Goal: Task Accomplishment & Management: Use online tool/utility

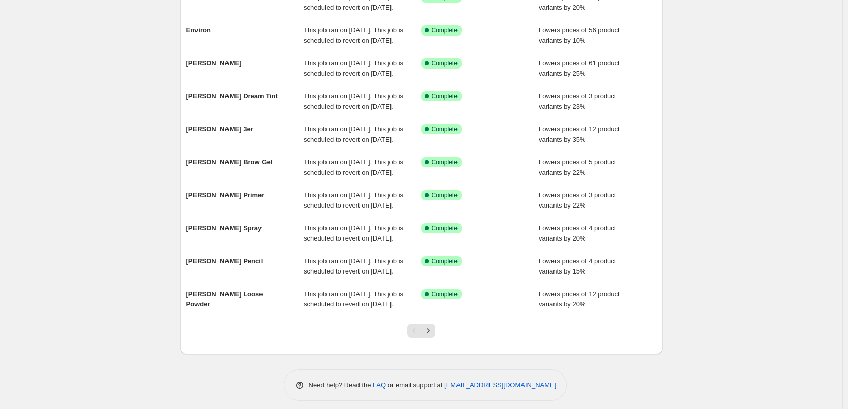
scroll to position [215, 0]
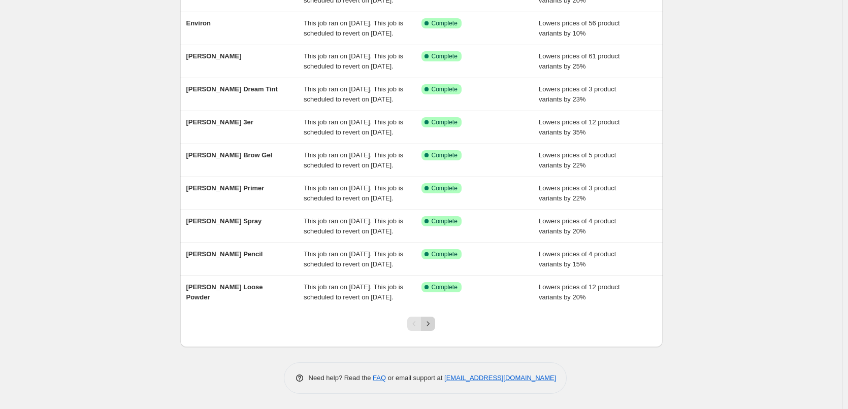
click at [431, 324] on icon "Next" at bounding box center [428, 324] width 10 height 10
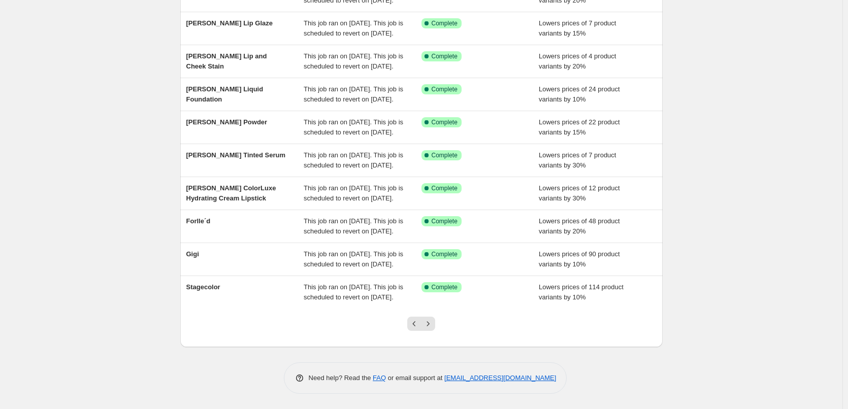
click at [431, 324] on icon "Next" at bounding box center [428, 324] width 10 height 10
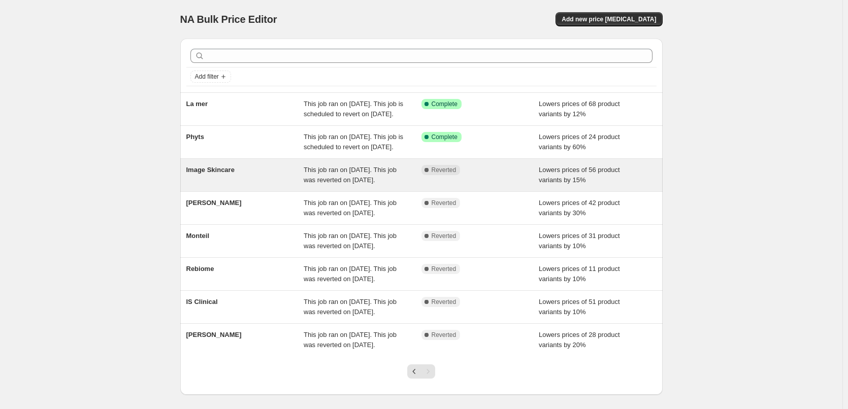
click at [235, 174] on span "Image Skincare" at bounding box center [210, 170] width 48 height 8
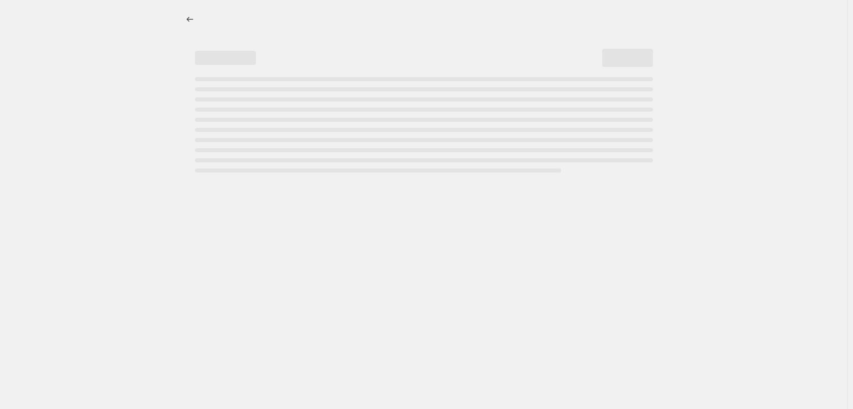
select select "percentage"
select select "remove"
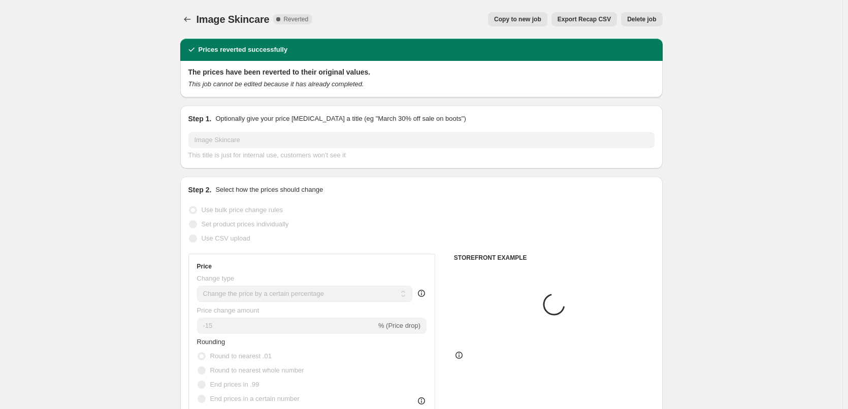
select select "vendor"
click at [541, 18] on span "Copy to new job" at bounding box center [517, 19] width 47 height 8
select select "percentage"
select select "remove"
select select "vendor"
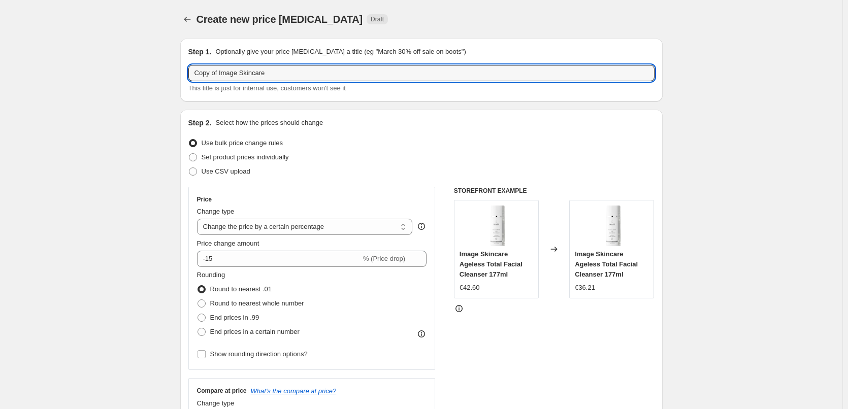
drag, startPoint x: 221, startPoint y: 73, endPoint x: 163, endPoint y: 74, distance: 57.9
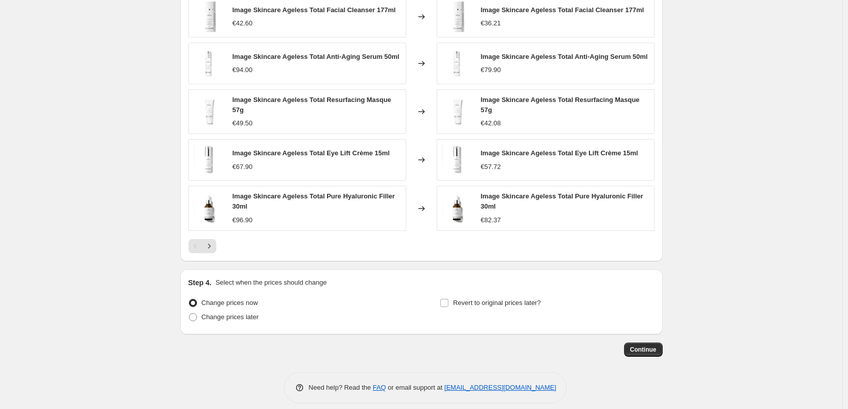
scroll to position [724, 0]
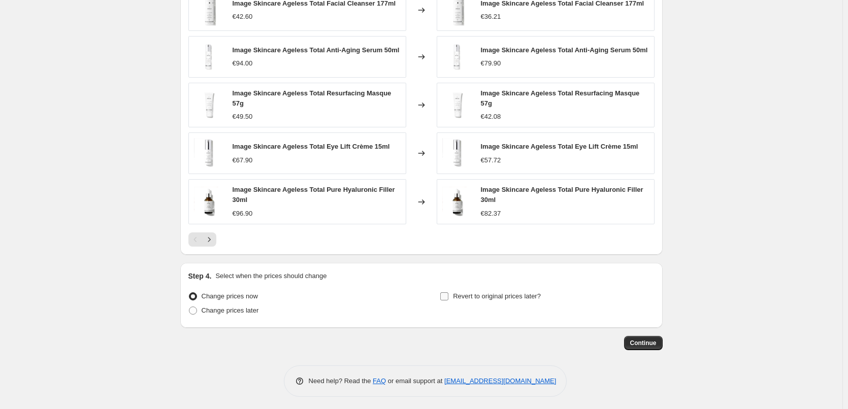
type input "Image Skincare"
click at [508, 290] on label "Revert to original prices later?" at bounding box center [490, 297] width 101 height 14
click at [449, 293] on input "Revert to original prices later?" at bounding box center [444, 297] width 8 height 8
click at [508, 290] on label "Revert to original prices later?" at bounding box center [490, 297] width 101 height 14
click at [449, 293] on input "Revert to original prices later?" at bounding box center [444, 297] width 8 height 8
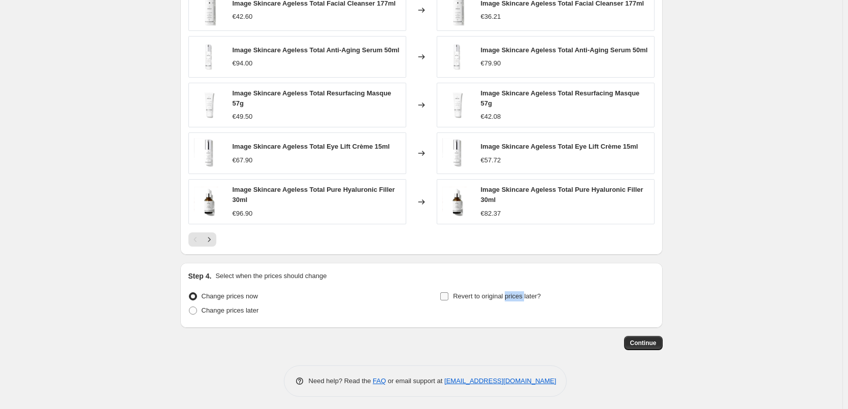
click at [508, 290] on label "Revert to original prices later?" at bounding box center [490, 297] width 101 height 14
click at [449, 293] on input "Revert to original prices later?" at bounding box center [444, 297] width 8 height 8
checkbox input "true"
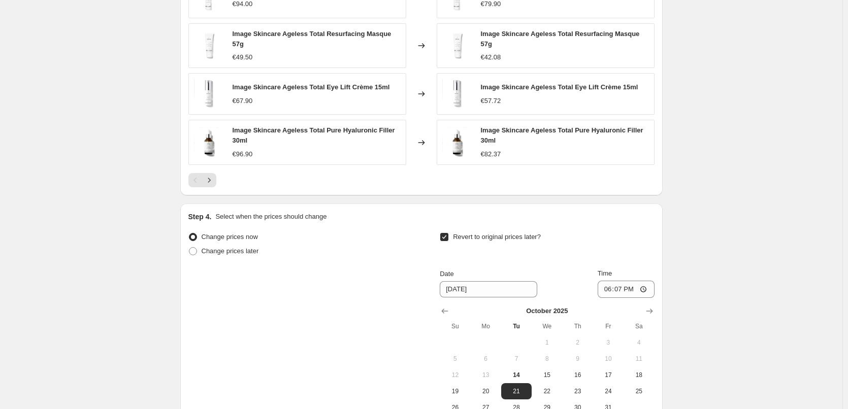
scroll to position [898, 0]
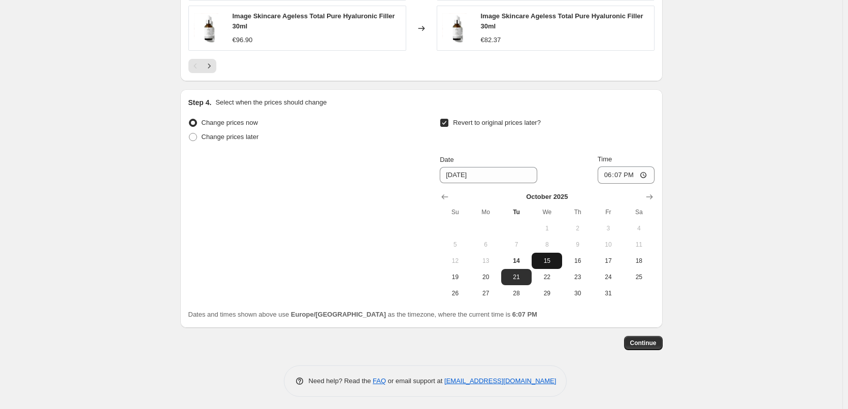
click at [552, 263] on button "15" at bounding box center [547, 261] width 30 height 16
type input "[DATE]"
click at [612, 177] on input "18:07" at bounding box center [626, 175] width 57 height 17
type input "03:00"
click at [656, 347] on button "Continue" at bounding box center [643, 343] width 39 height 14
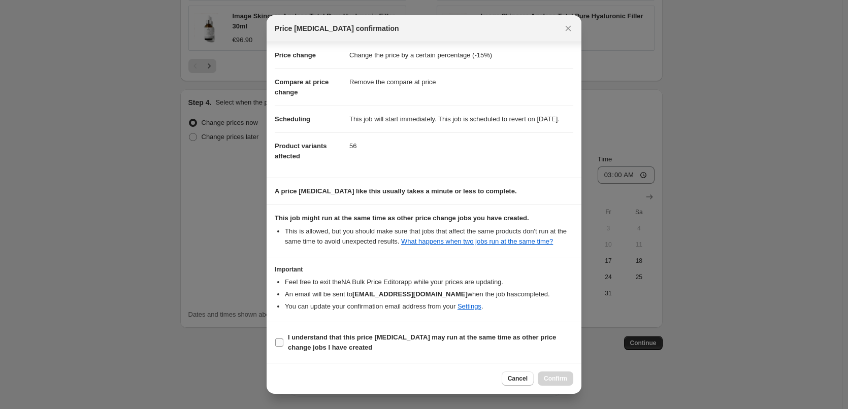
scroll to position [28, 0]
click at [314, 346] on b "I understand that this price [MEDICAL_DATA] may run at the same time as other p…" at bounding box center [422, 343] width 268 height 18
click at [283, 346] on input "I understand that this price [MEDICAL_DATA] may run at the same time as other p…" at bounding box center [279, 343] width 8 height 8
checkbox input "true"
click at [552, 377] on span "Confirm" at bounding box center [555, 379] width 23 height 8
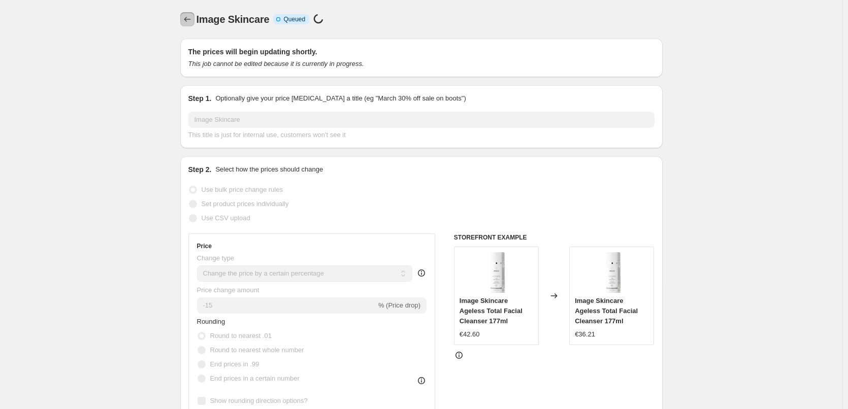
click at [190, 24] on icon "Price change jobs" at bounding box center [187, 19] width 10 height 10
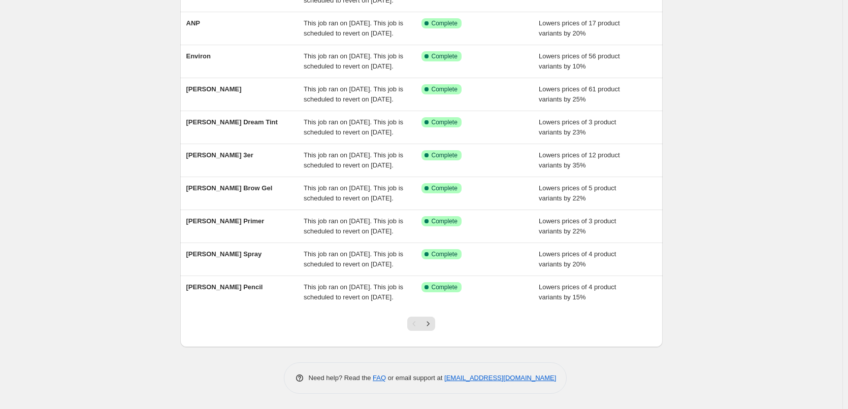
scroll to position [215, 0]
click at [442, 329] on div at bounding box center [421, 328] width 41 height 39
click at [433, 328] on icon "Next" at bounding box center [428, 324] width 10 height 10
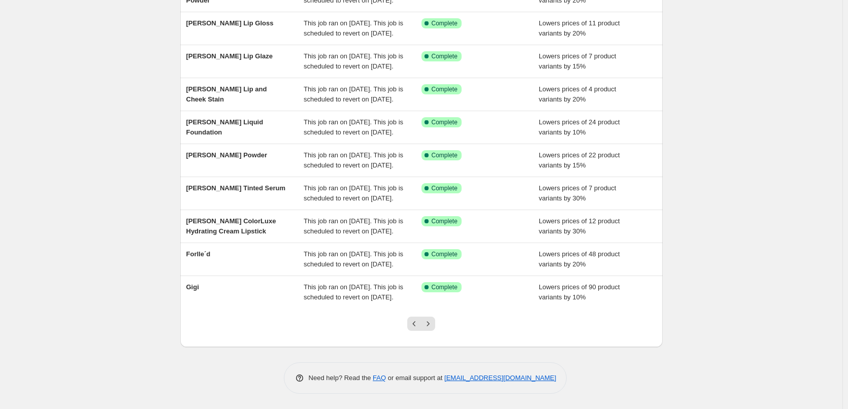
click at [433, 328] on icon "Next" at bounding box center [428, 324] width 10 height 10
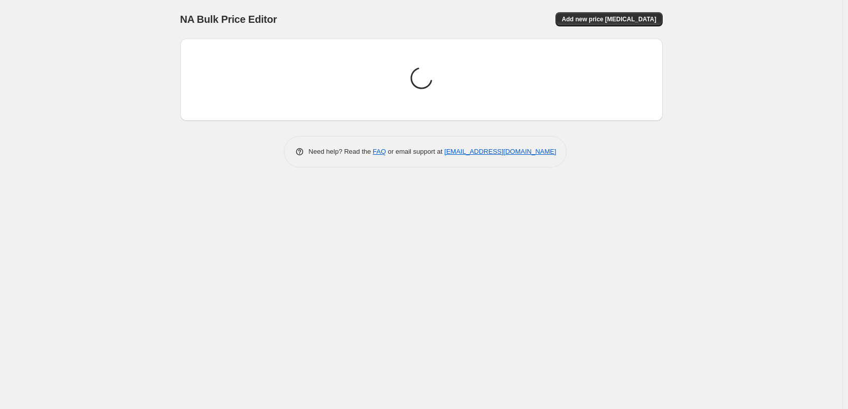
scroll to position [0, 0]
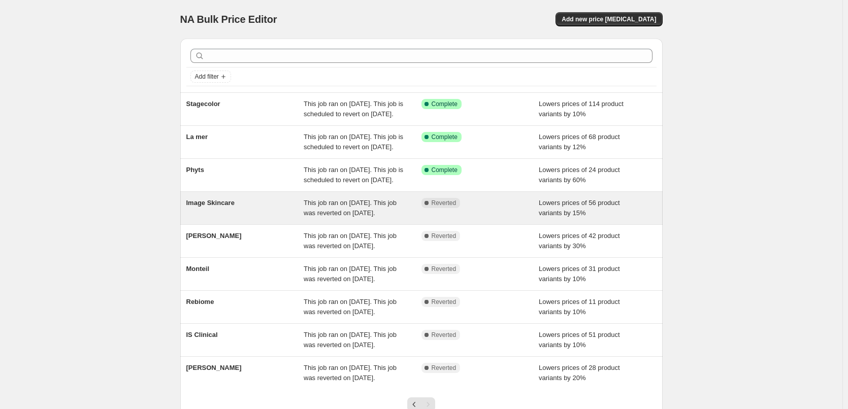
click at [229, 207] on span "Image Skincare" at bounding box center [210, 203] width 48 height 8
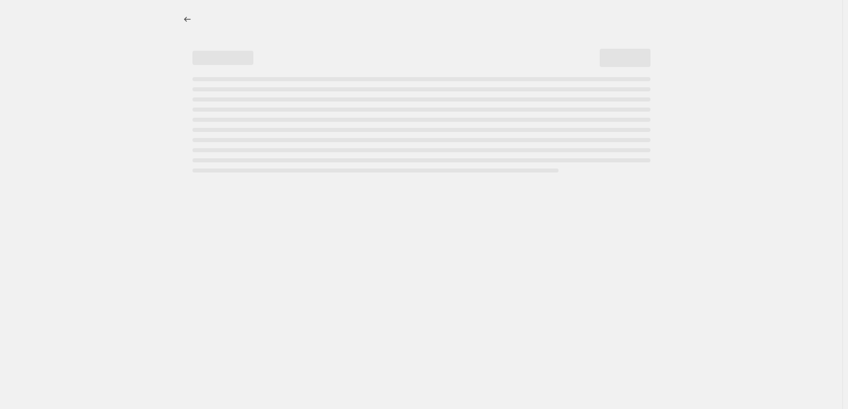
select select "percentage"
select select "remove"
select select "vendor"
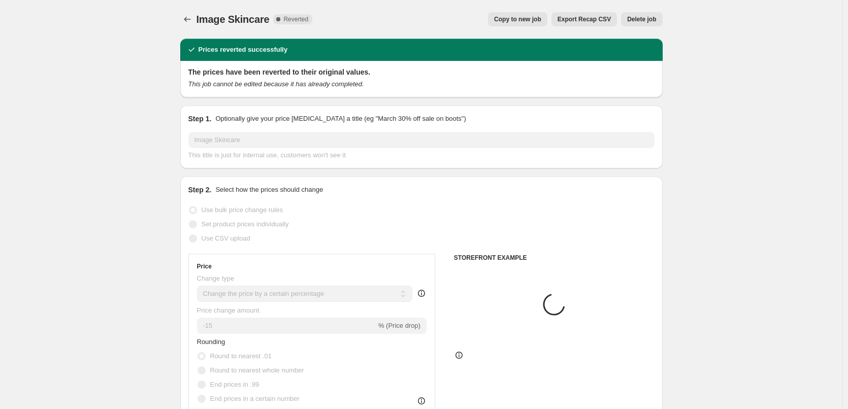
click at [645, 20] on span "Delete job" at bounding box center [641, 19] width 29 height 8
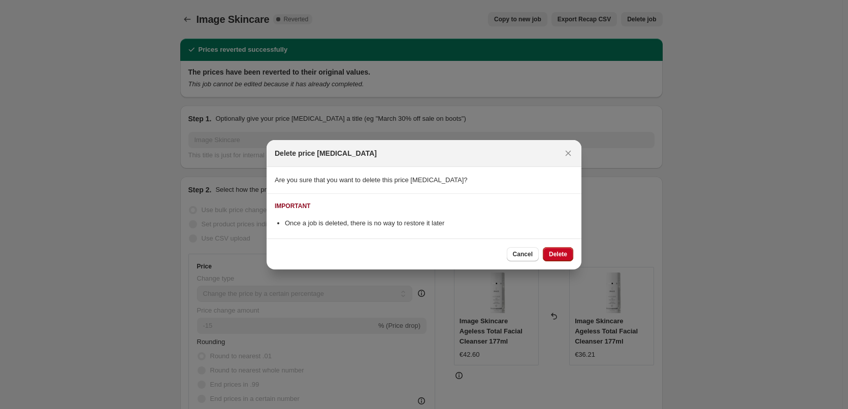
click at [559, 242] on div "Cancel Delete" at bounding box center [424, 254] width 315 height 31
click at [561, 251] on span "Delete" at bounding box center [558, 254] width 18 height 8
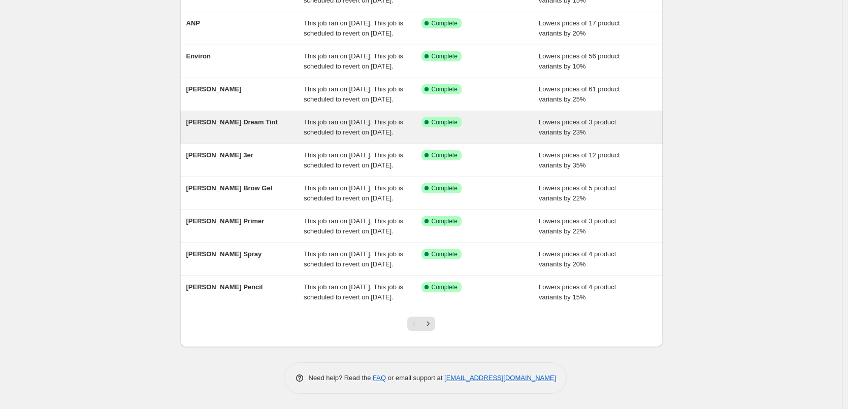
scroll to position [203, 0]
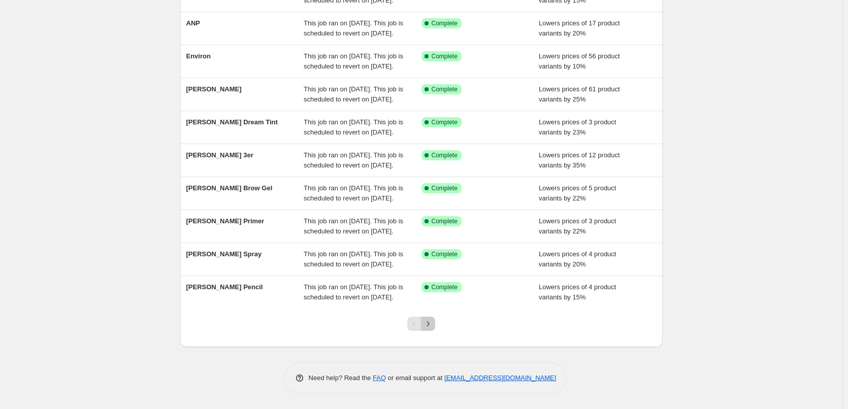
click at [431, 329] on icon "Next" at bounding box center [428, 324] width 10 height 10
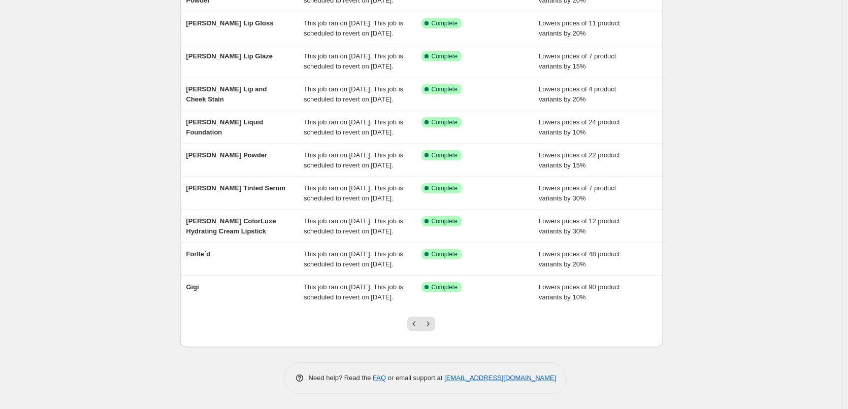
scroll to position [215, 0]
click at [431, 333] on div at bounding box center [421, 328] width 41 height 39
click at [432, 323] on icon "Next" at bounding box center [428, 324] width 10 height 10
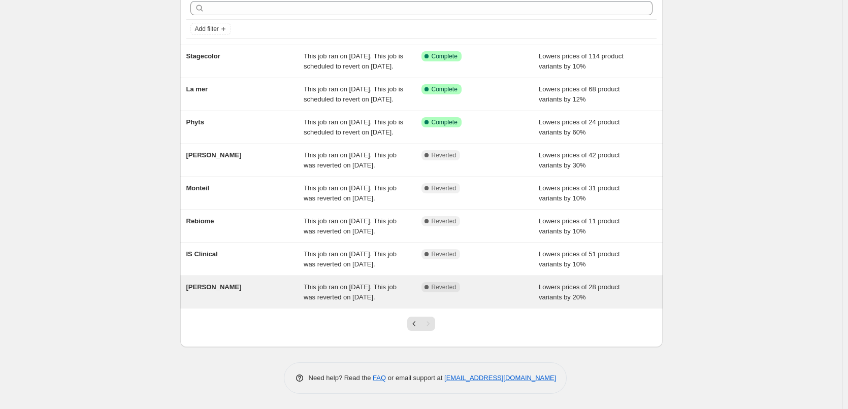
scroll to position [99, 0]
